Goal: Check status: Check status

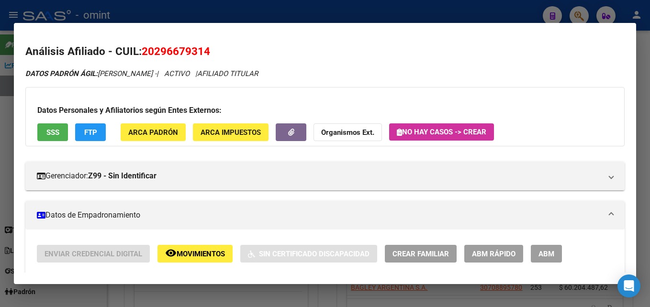
click at [121, 7] on div at bounding box center [325, 153] width 650 height 307
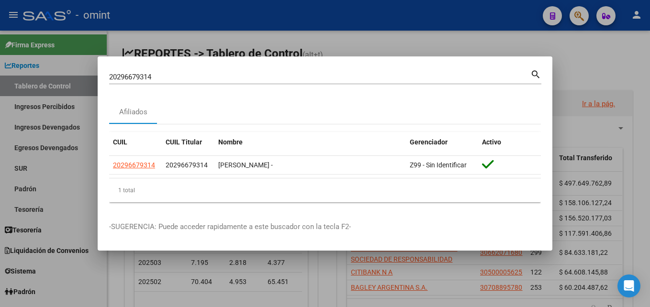
click at [173, 76] on input "20296679314" at bounding box center [319, 77] width 421 height 9
paste input "7-31968768-3"
click at [538, 74] on mat-icon "search" at bounding box center [536, 73] width 11 height 11
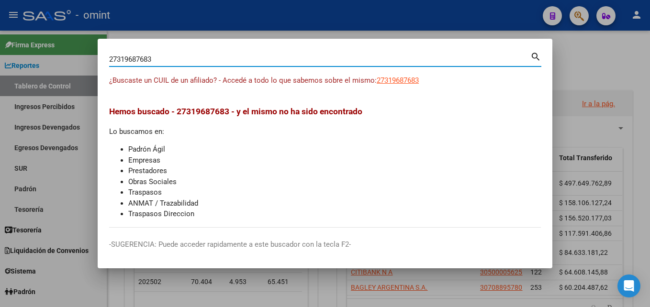
click at [258, 62] on input "27319687683" at bounding box center [319, 59] width 421 height 9
paste input "-31968768-"
click at [536, 56] on mat-icon "search" at bounding box center [536, 55] width 11 height 11
click at [247, 62] on input "27319687683" at bounding box center [319, 59] width 421 height 9
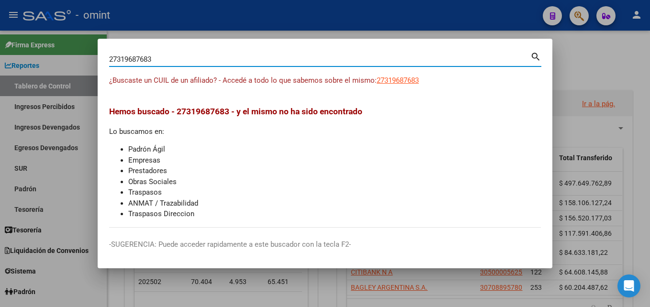
click at [247, 62] on input "27319687683" at bounding box center [319, 59] width 421 height 9
paste input "0-31178968-7"
click at [540, 57] on mat-icon "search" at bounding box center [536, 55] width 11 height 11
type input "20311789687"
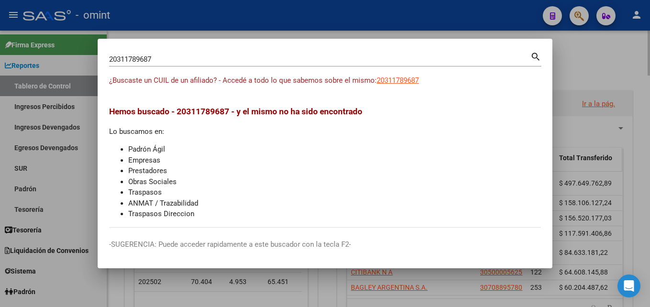
drag, startPoint x: 600, startPoint y: 174, endPoint x: 601, endPoint y: 169, distance: 5.3
click at [601, 172] on div at bounding box center [325, 153] width 650 height 307
